Goal: Task Accomplishment & Management: Use online tool/utility

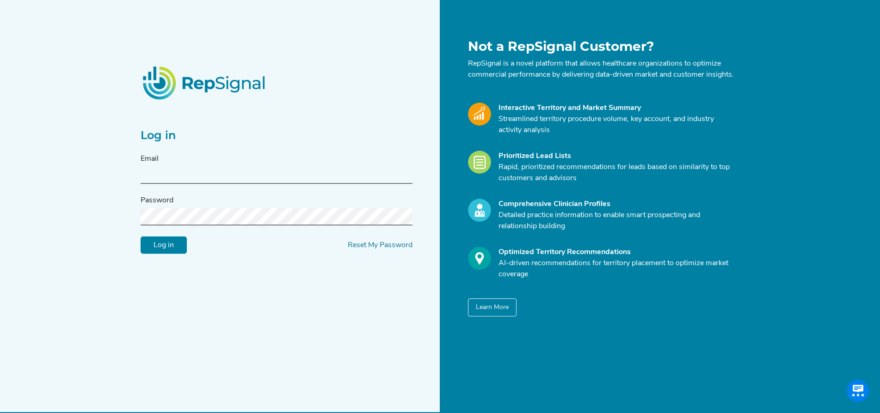
click at [196, 182] on input "text" at bounding box center [277, 175] width 272 height 17
type input "[PERSON_NAME][EMAIL_ADDRESS][PERSON_NAME][DOMAIN_NAME]"
click at [141, 237] on input "Log in" at bounding box center [164, 246] width 46 height 18
click at [101, 223] on div "Log in Email [PERSON_NAME][EMAIL_ADDRESS][PERSON_NAME][DOMAIN_NAME] Password Lo…" at bounding box center [440, 215] width 880 height 431
click at [168, 249] on input "Log in" at bounding box center [164, 246] width 46 height 18
